Goal: Information Seeking & Learning: Learn about a topic

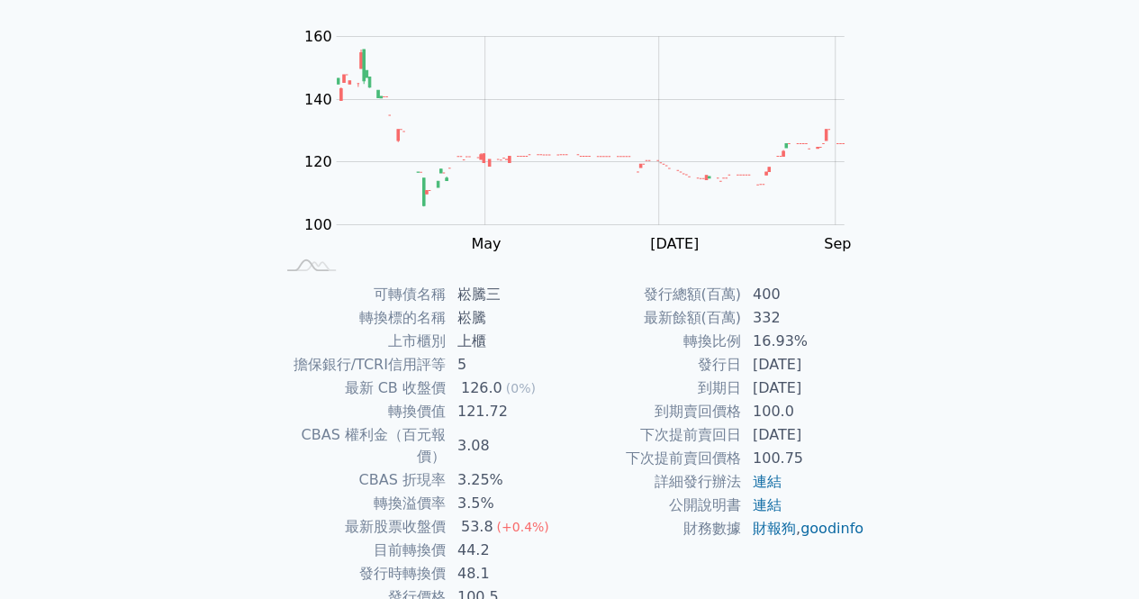
scroll to position [181, 0]
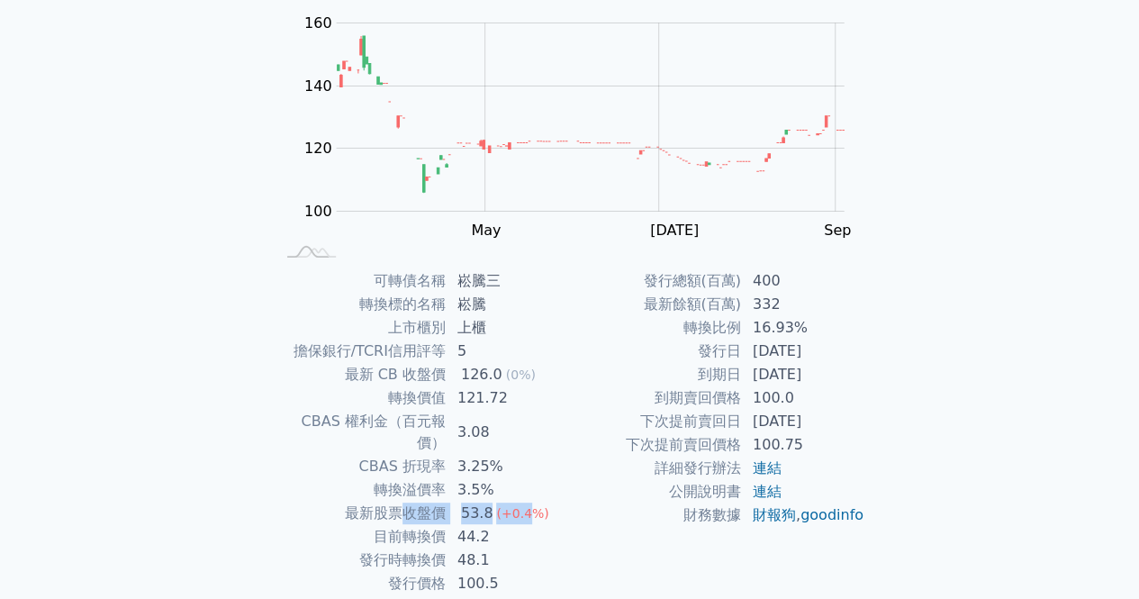
drag, startPoint x: 407, startPoint y: 493, endPoint x: 520, endPoint y: 498, distance: 112.7
click at [520, 502] on tr "最新股票收盤價 53.8 (+0.4%)" at bounding box center [422, 513] width 295 height 23
drag, startPoint x: 411, startPoint y: 521, endPoint x: 503, endPoint y: 522, distance: 92.7
click at [503, 525] on tr "目前轉換價 44.2" at bounding box center [422, 536] width 295 height 23
click at [897, 428] on div "可轉債列表 › 34843 崧騰三 34843 崧騰三 可轉債詳細資訊 Zoom Out 100 80 90 100 110 120 130 140 180 …" at bounding box center [570, 268] width 692 height 812
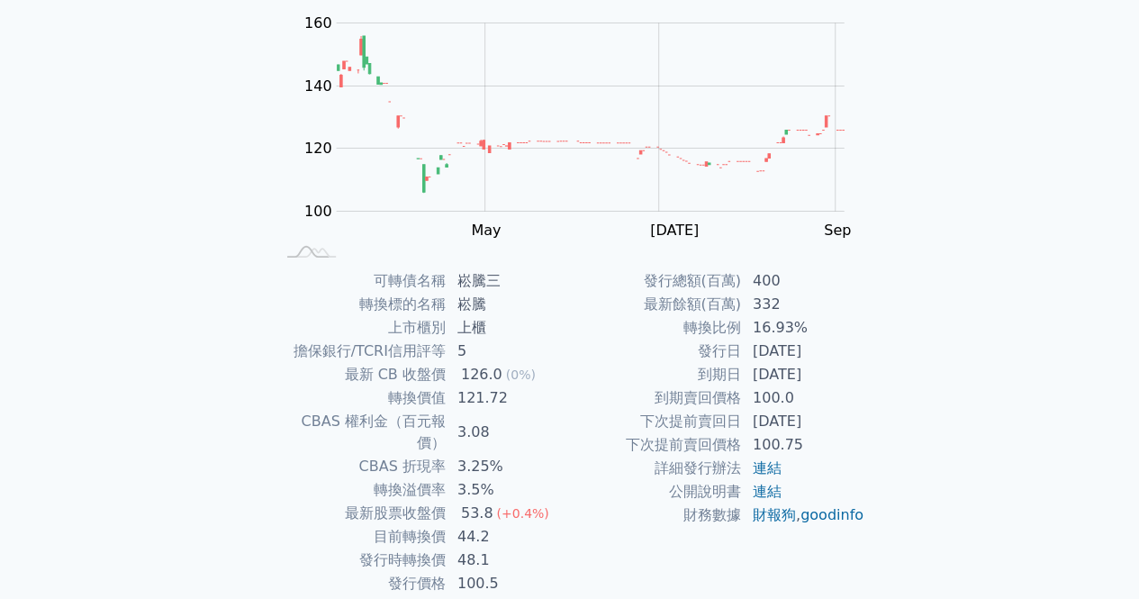
drag, startPoint x: 751, startPoint y: 356, endPoint x: 824, endPoint y: 355, distance: 72.9
click at [824, 355] on td "[DATE]" at bounding box center [803, 350] width 123 height 23
drag, startPoint x: 754, startPoint y: 375, endPoint x: 861, endPoint y: 374, distance: 107.2
click at [861, 374] on td "[DATE]" at bounding box center [803, 374] width 123 height 23
